Goal: Transaction & Acquisition: Purchase product/service

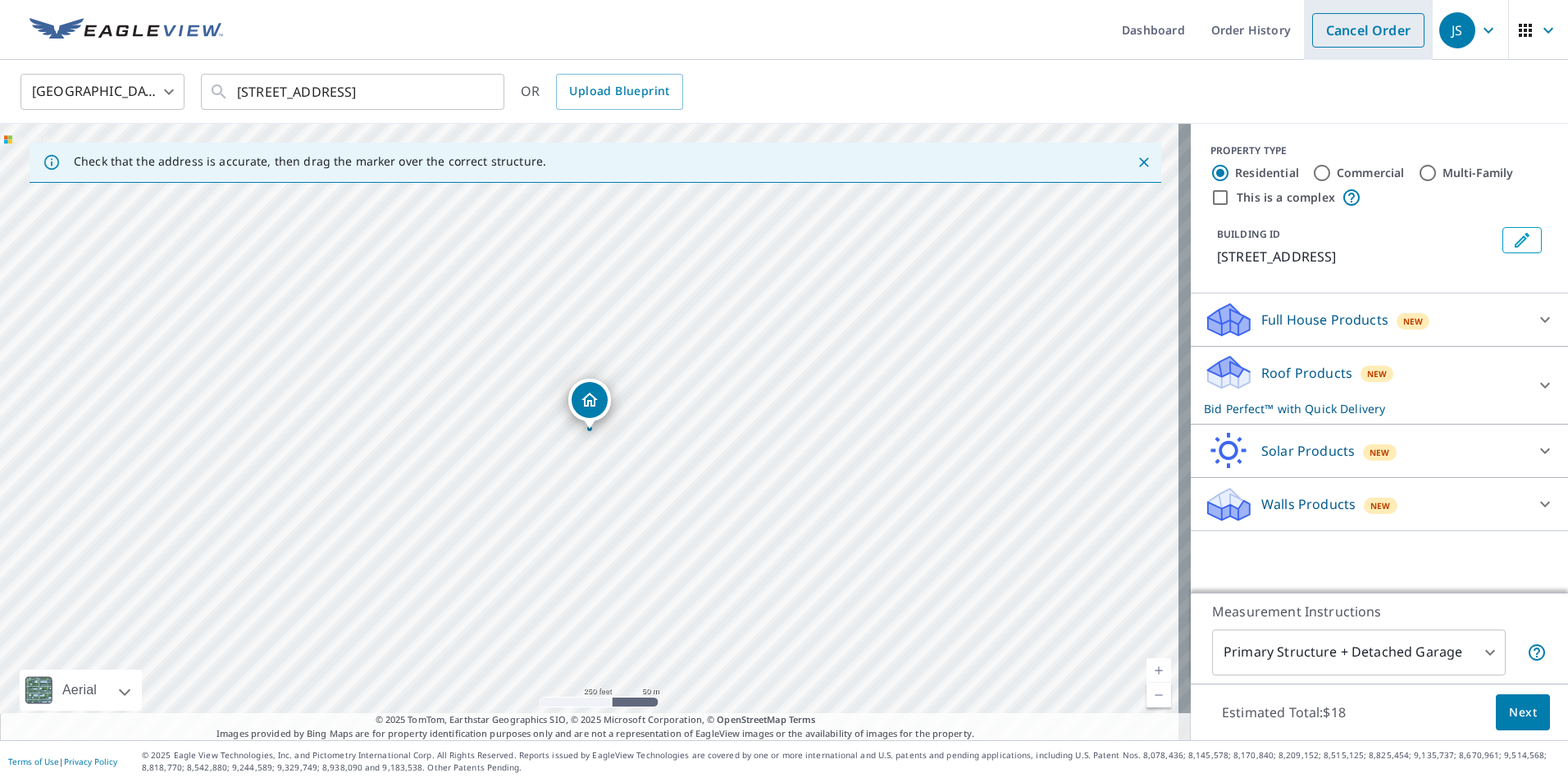
click at [1381, 42] on link "Cancel Order" at bounding box center [1368, 30] width 112 height 34
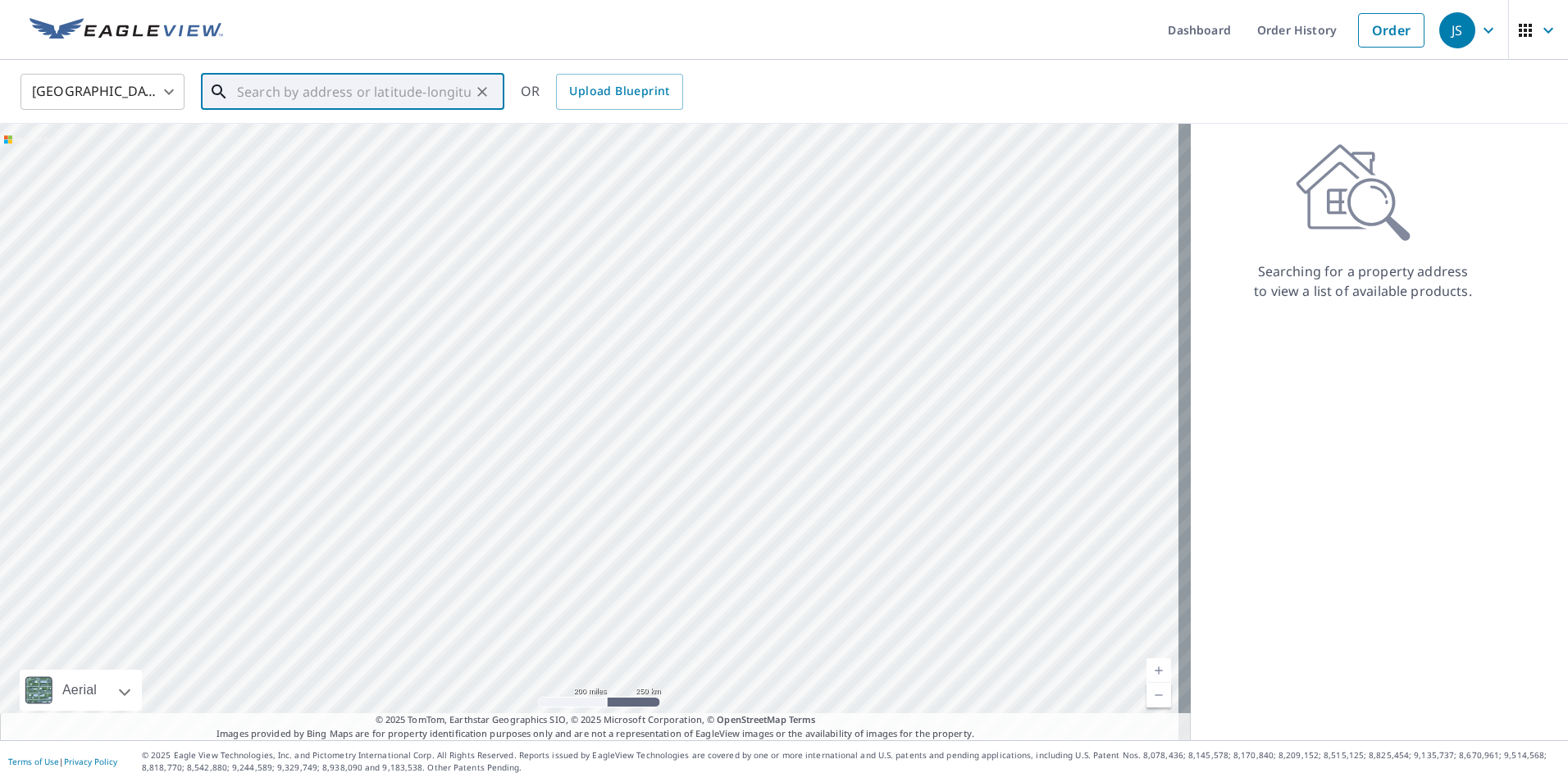
click at [462, 98] on input "text" at bounding box center [353, 92] width 234 height 46
click at [373, 153] on p "[GEOGRAPHIC_DATA], [GEOGRAPHIC_DATA] 13905" at bounding box center [363, 165] width 258 height 32
type input "[STREET_ADDRESS]"
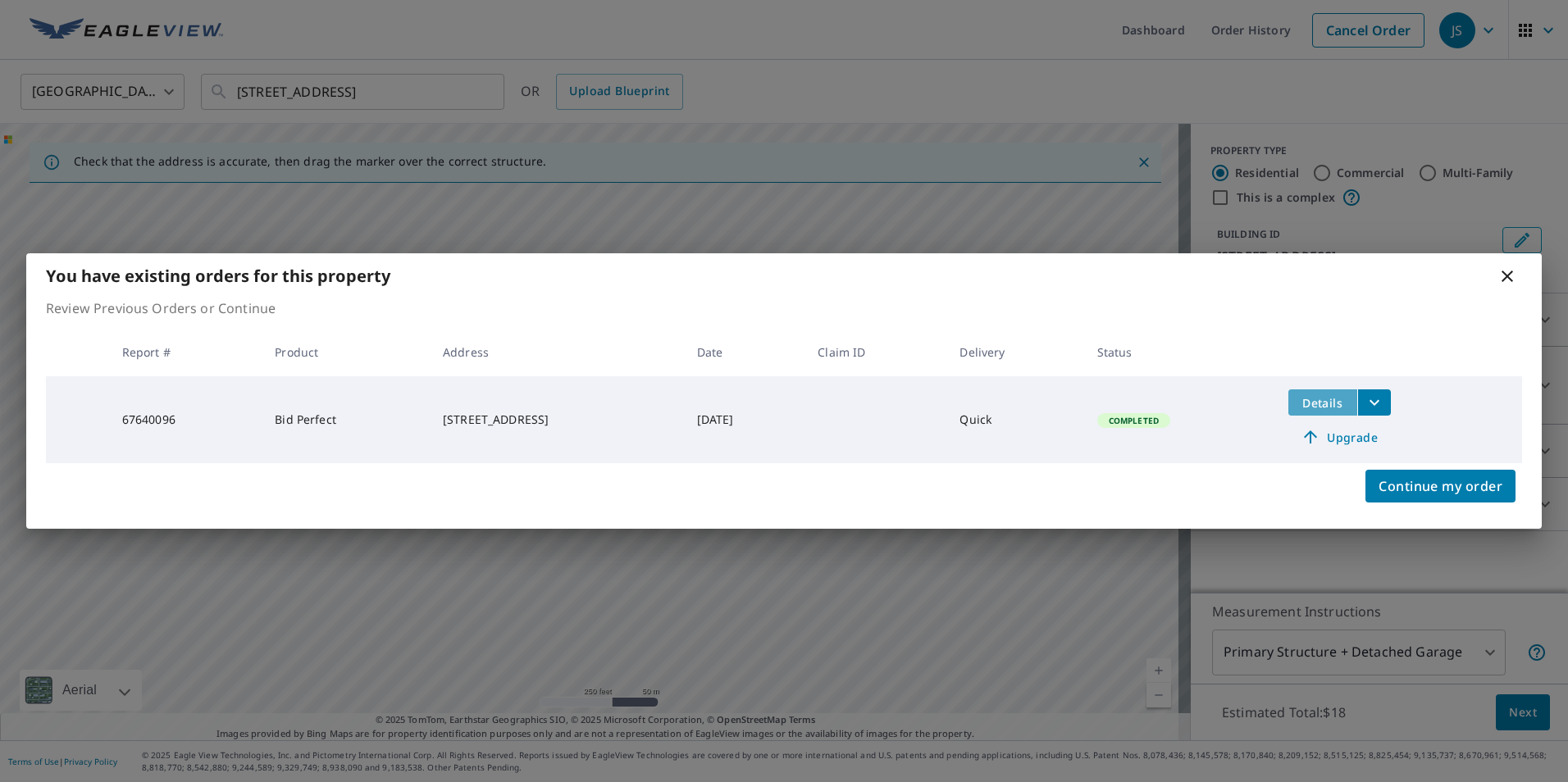
click at [1358, 400] on button "Details" at bounding box center [1322, 402] width 69 height 26
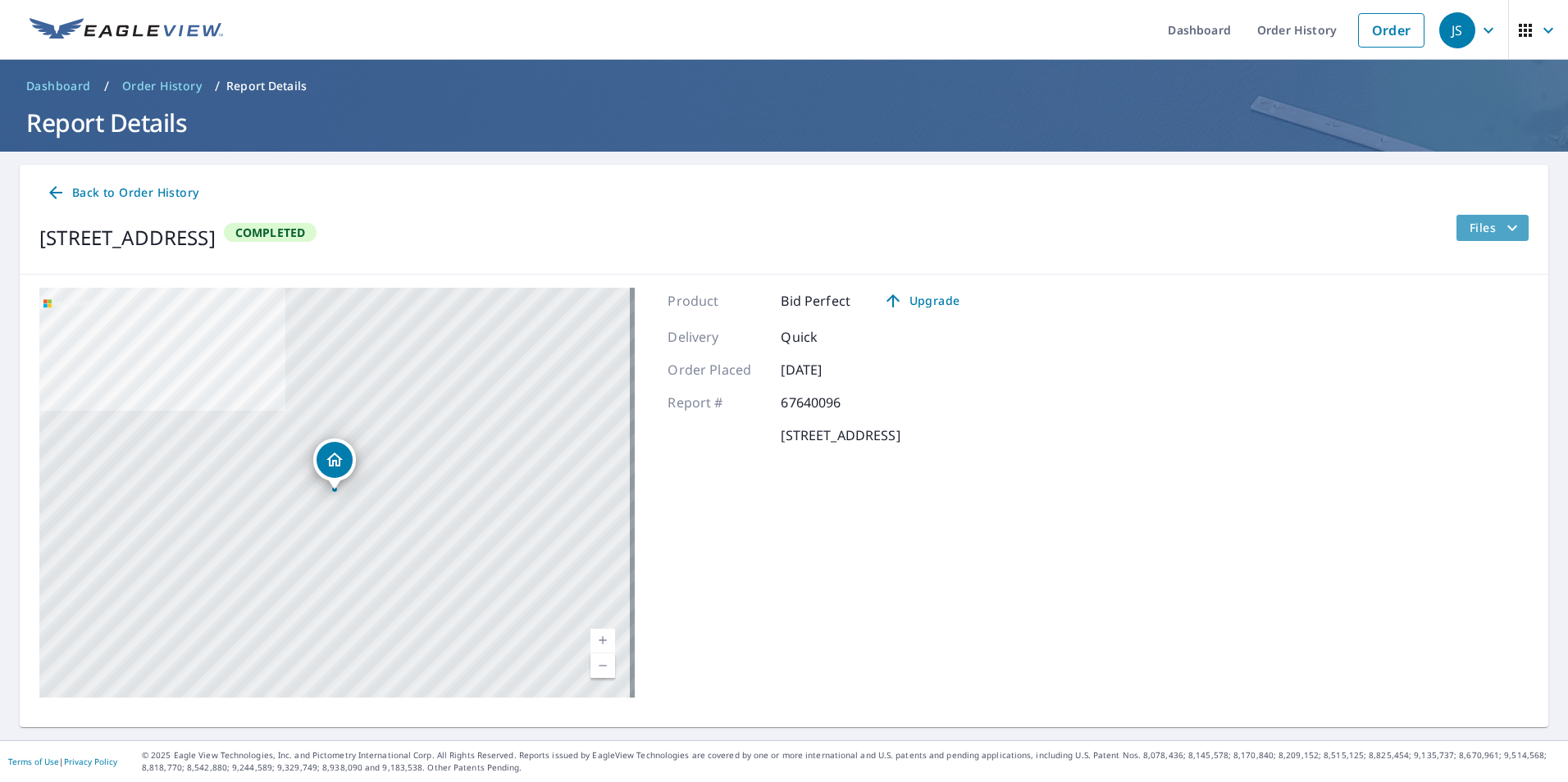
click at [1483, 224] on span "Files" at bounding box center [1496, 228] width 53 height 19
click at [1468, 346] on span "PDF" at bounding box center [1454, 345] width 53 height 19
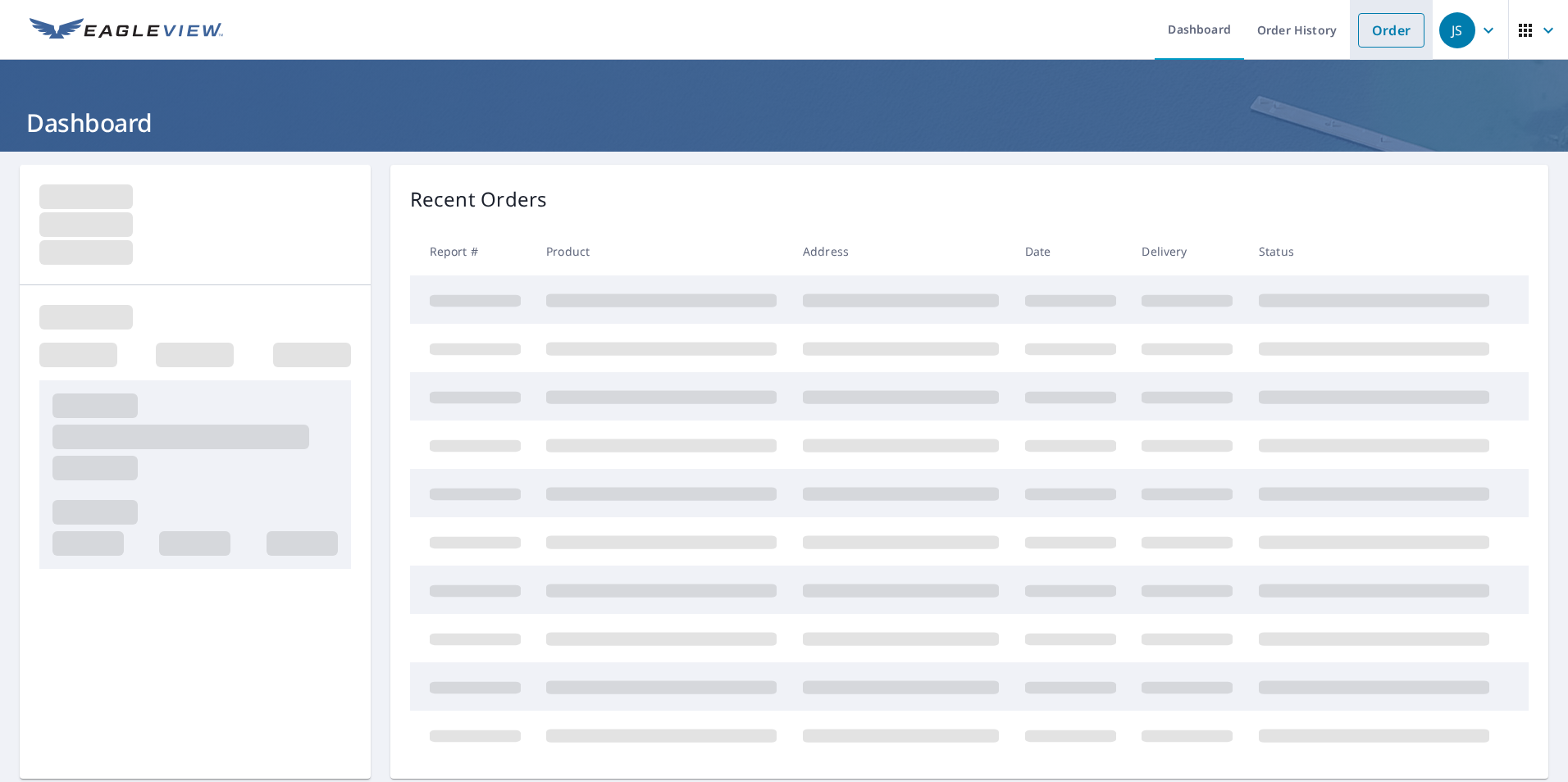
click at [1382, 33] on link "Order" at bounding box center [1392, 30] width 67 height 34
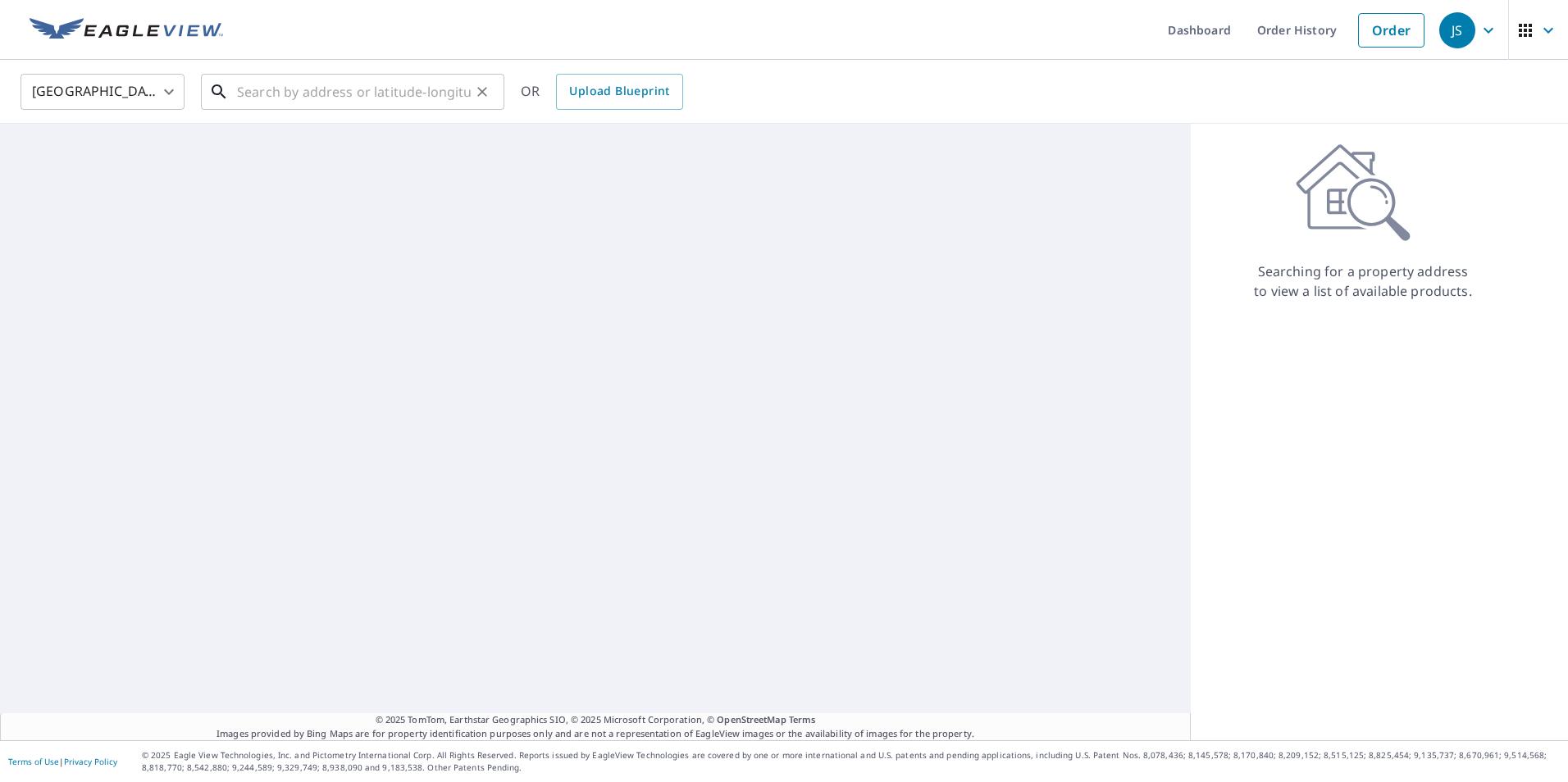
click at [307, 95] on input "text" at bounding box center [353, 92] width 234 height 46
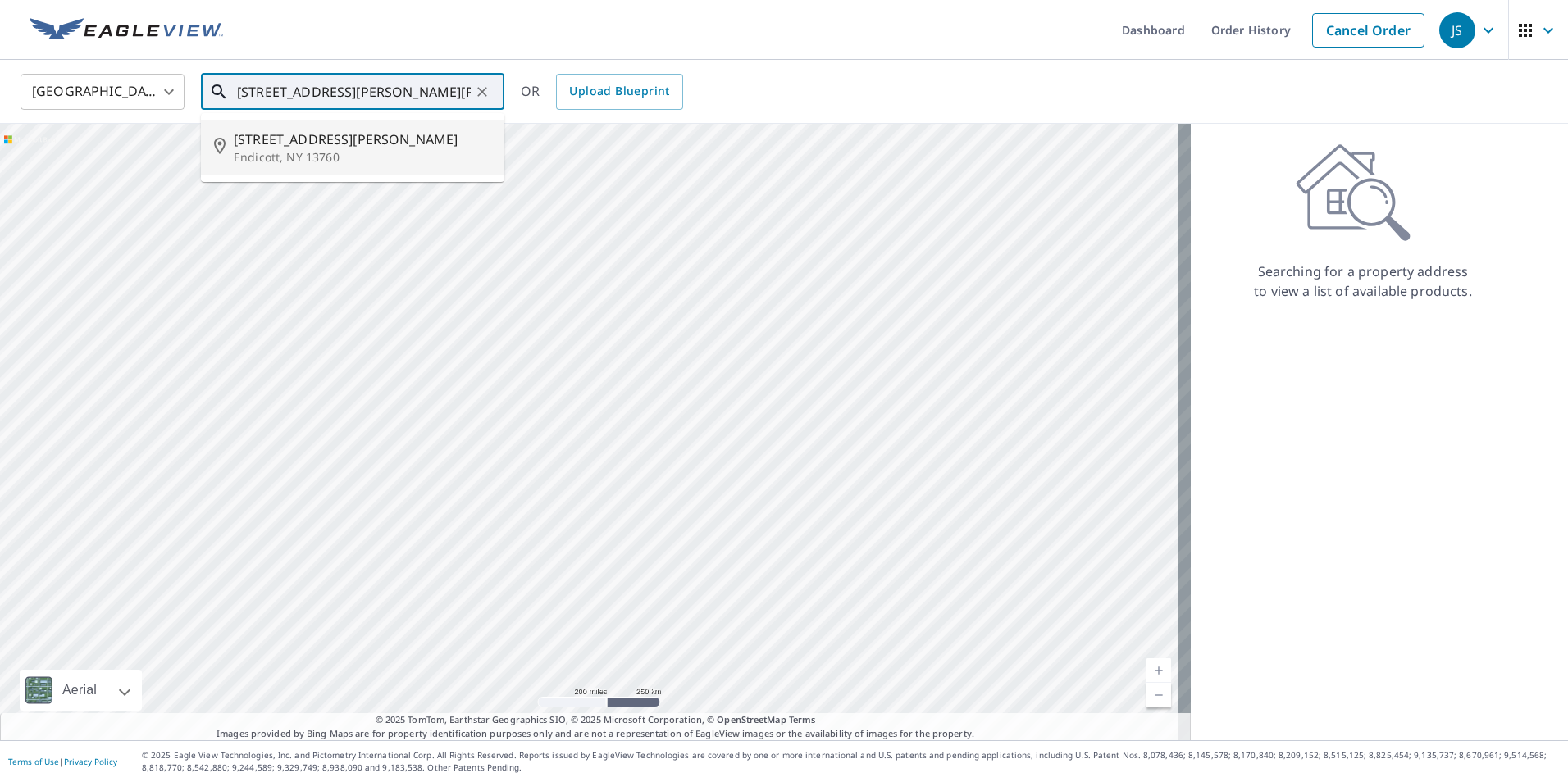
click at [325, 159] on p "Endicott, NY 13760" at bounding box center [363, 157] width 258 height 17
type input "[STREET_ADDRESS][PERSON_NAME]"
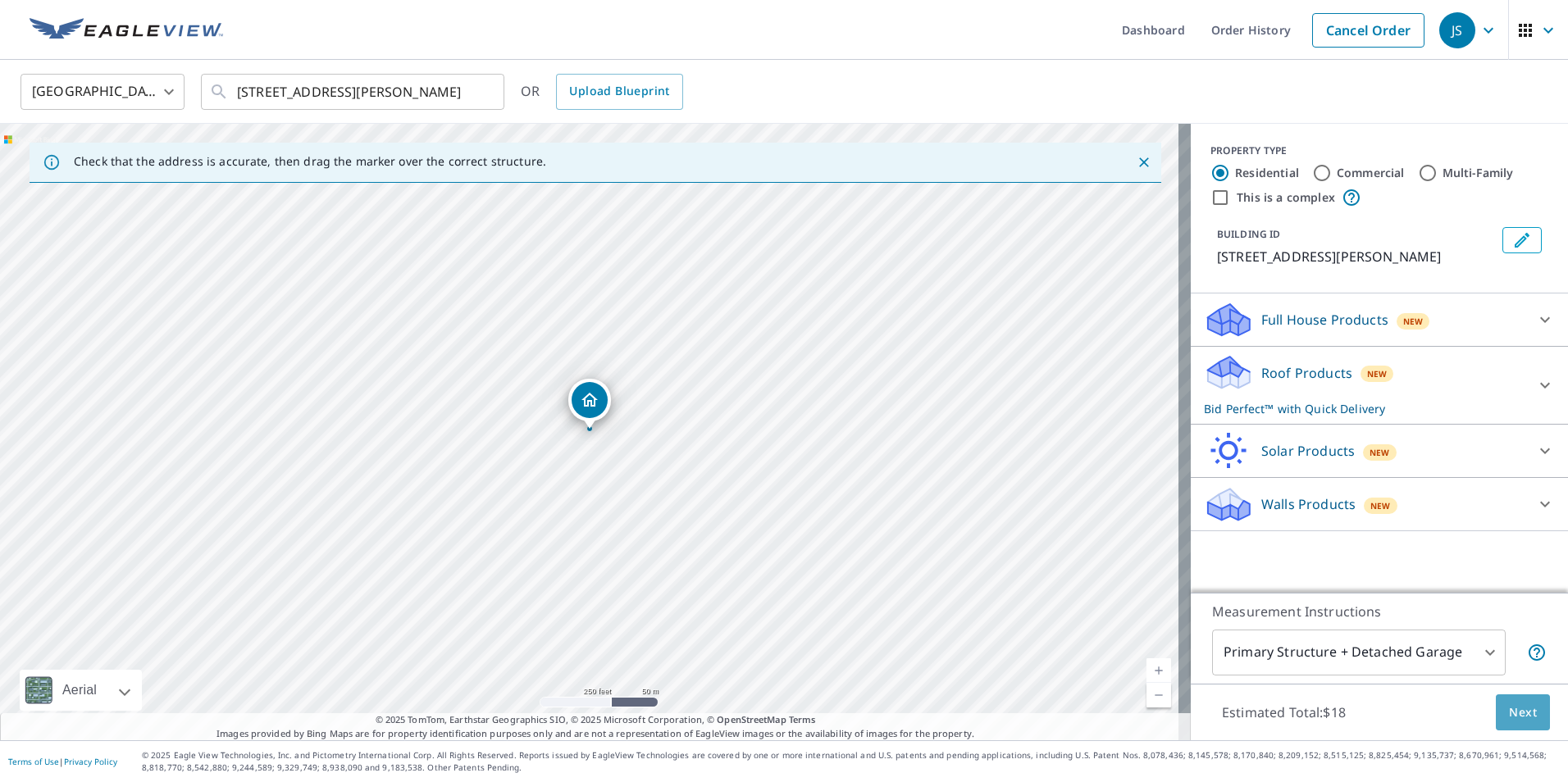
click at [1514, 704] on span "Next" at bounding box center [1523, 713] width 28 height 20
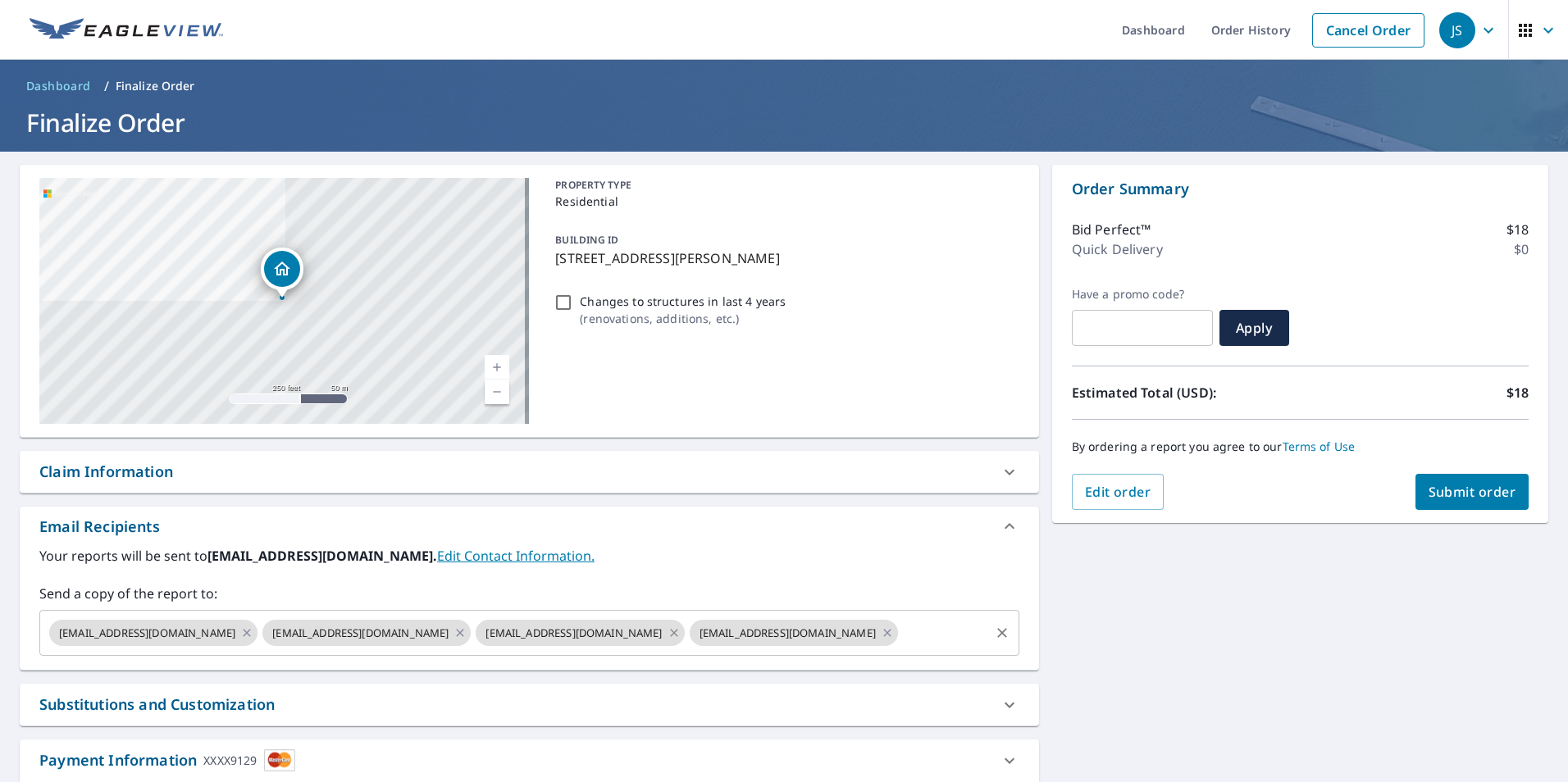
click at [670, 632] on icon at bounding box center [674, 632] width 7 height 7
click at [457, 631] on icon at bounding box center [460, 632] width 7 height 7
click at [1460, 498] on span "Submit order" at bounding box center [1472, 492] width 88 height 18
